Goal: Information Seeking & Learning: Learn about a topic

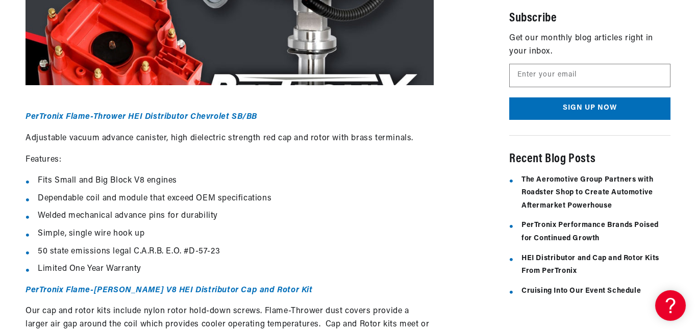
scroll to position [0, 309]
click at [488, 189] on div "HEI Distributor and Cap and Rotor Kits From PerTronix Kelli Murrow 2 min read A…" at bounding box center [348, 175] width 645 height 825
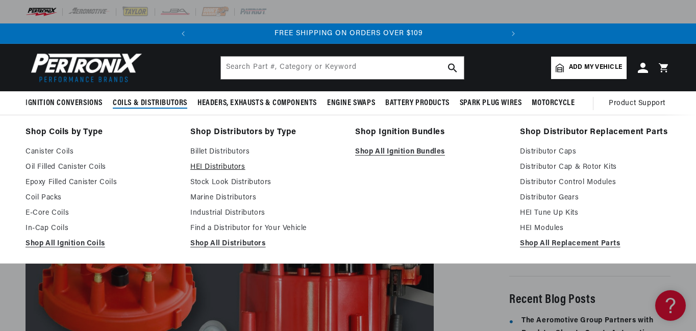
click at [233, 167] on link "HEI Distributors" at bounding box center [265, 167] width 151 height 12
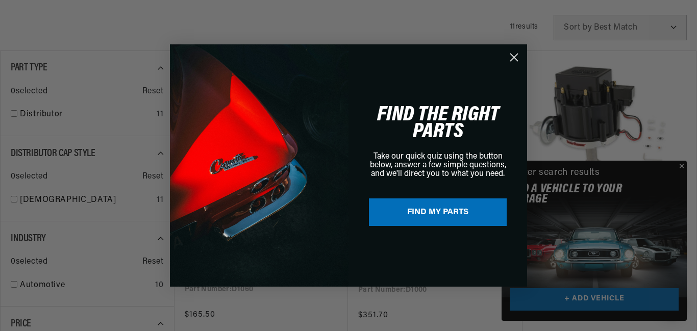
click at [515, 59] on circle "Close dialog" at bounding box center [514, 57] width 17 height 17
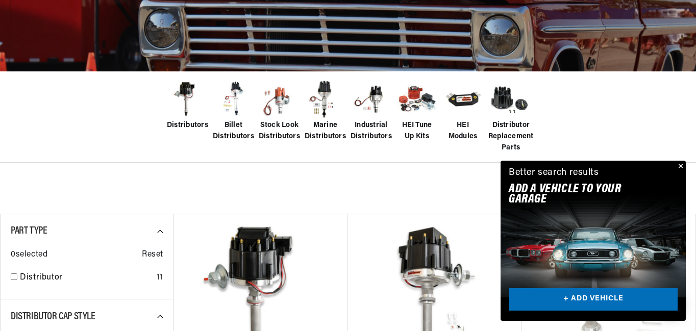
scroll to position [0, 309]
click at [422, 96] on img at bounding box center [417, 99] width 41 height 41
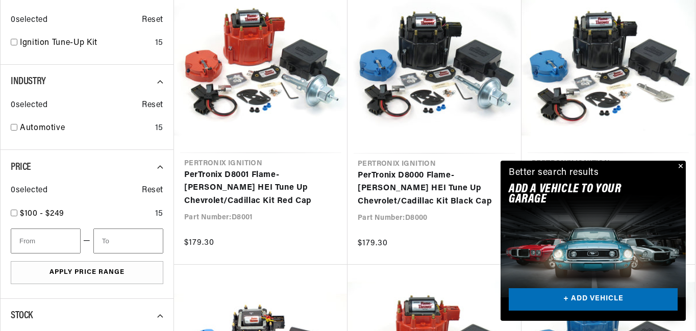
click at [682, 166] on button "Close" at bounding box center [680, 167] width 12 height 12
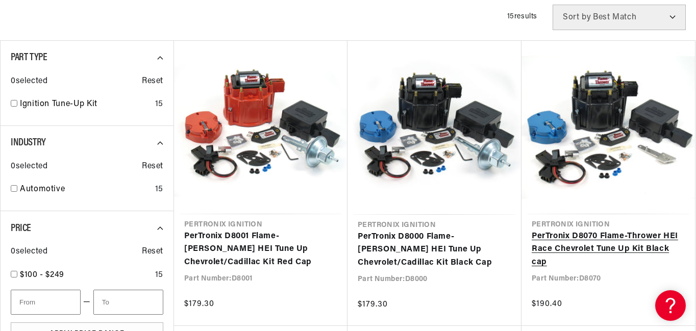
scroll to position [0, 309]
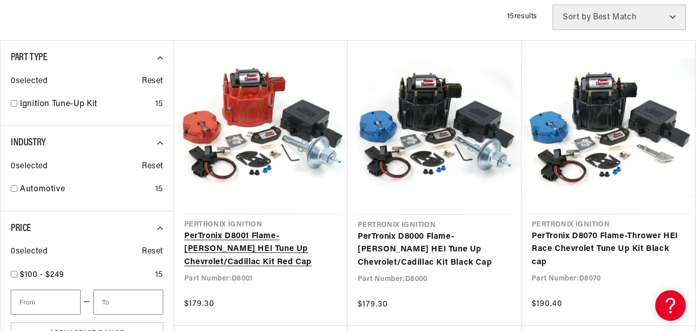
click at [236, 230] on link "PerTronix D8001 Flame-Thrower GM HEI Tune Up Chevrolet/Cadillac Kit Red Cap" at bounding box center [260, 249] width 153 height 39
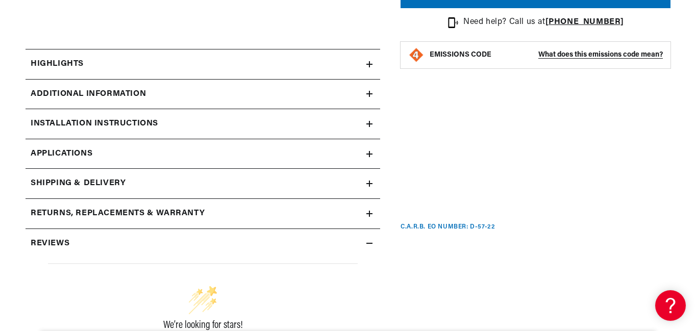
scroll to position [0, 309]
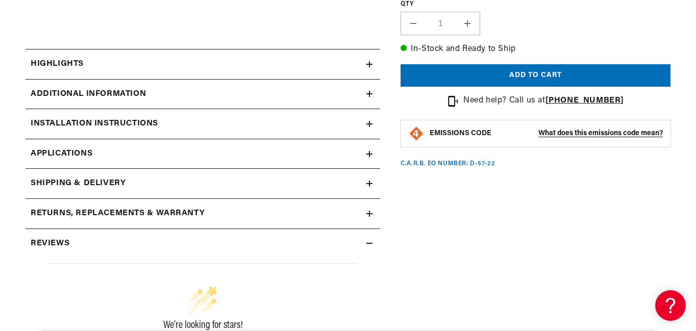
click at [509, 194] on div "PerTronix D8001 Flame-Thrower GM HEI Tune Up Chevrolet/Cadillac Kit Red Cap Per…" at bounding box center [525, 81] width 290 height 713
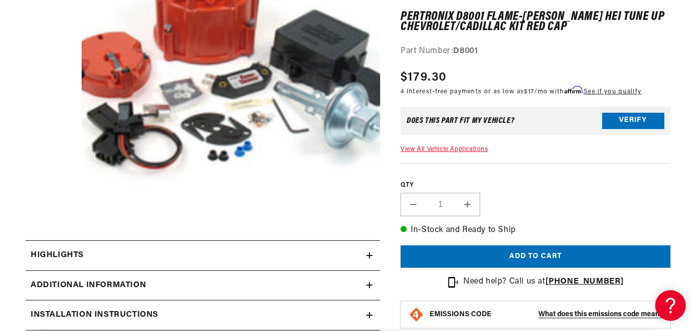
scroll to position [245, 0]
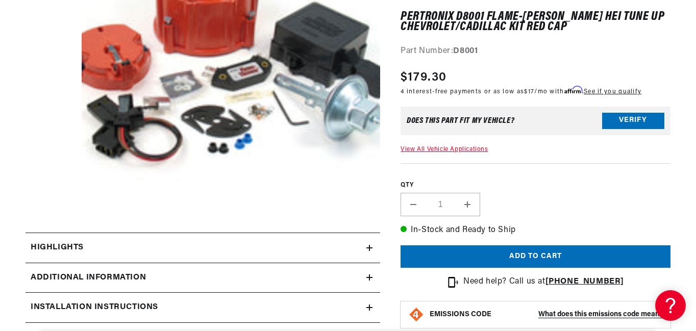
click at [370, 248] on icon at bounding box center [370, 248] width 6 height 0
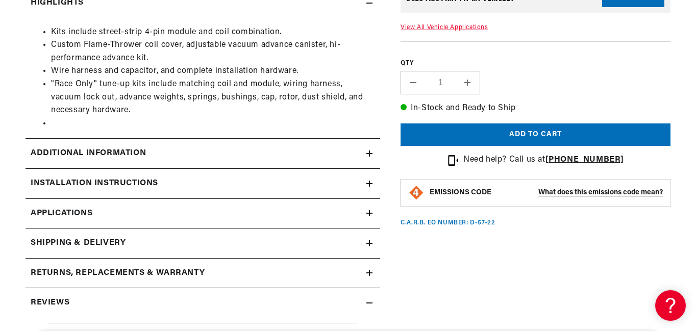
scroll to position [510, 0]
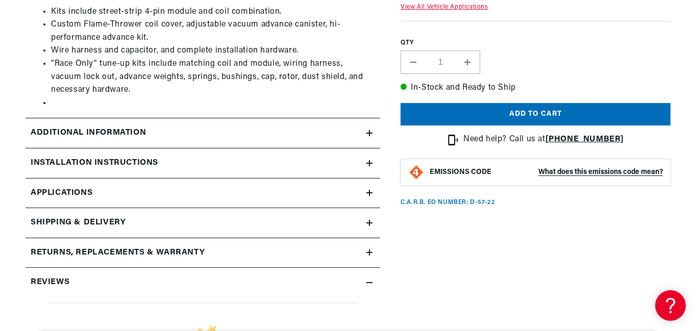
click at [97, 193] on link "Applications" at bounding box center [203, 194] width 355 height 30
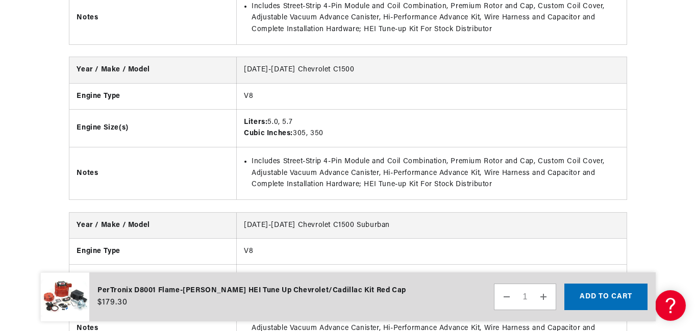
scroll to position [3505, 0]
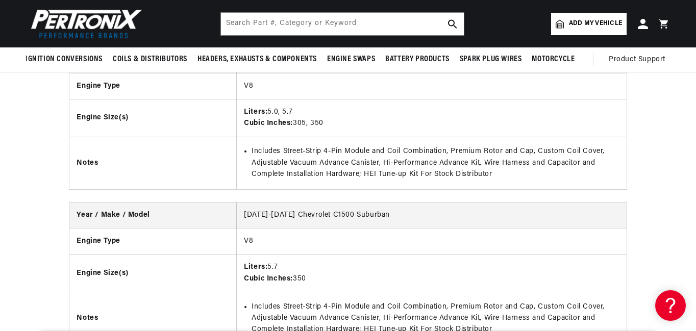
scroll to position [510, 0]
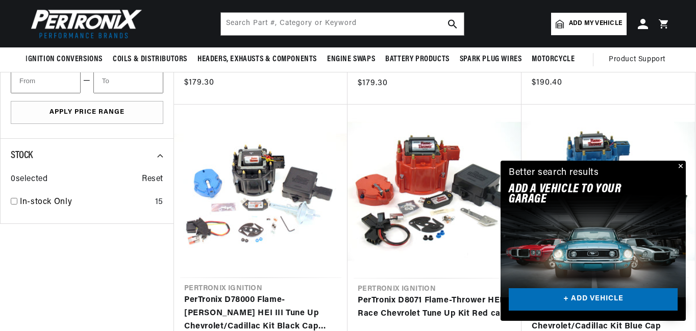
scroll to position [470, 0]
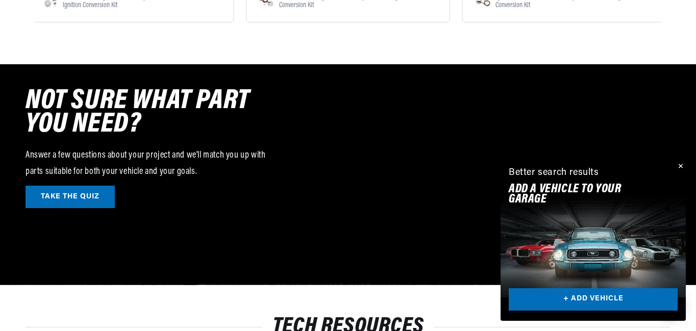
scroll to position [0, 309]
